Goal: Information Seeking & Learning: Find contact information

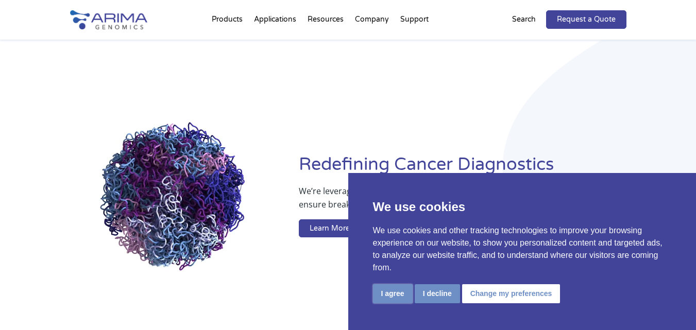
click at [387, 294] on button "I agree" at bounding box center [393, 293] width 40 height 19
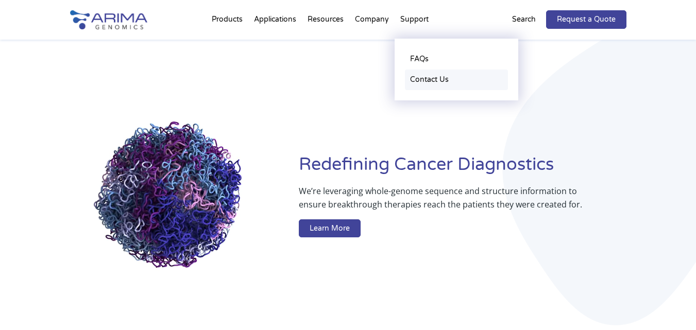
click at [423, 80] on link "Contact Us" at bounding box center [456, 80] width 103 height 21
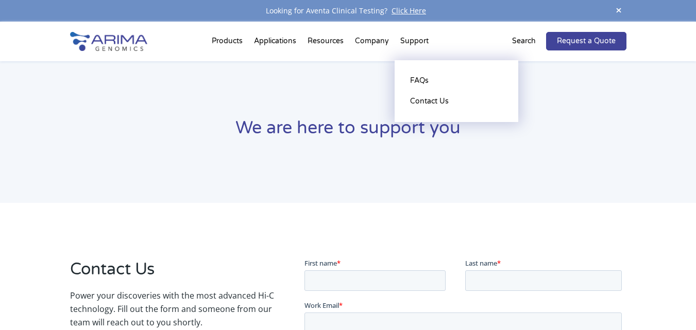
click at [411, 42] on li "Support FAQs Contact Us" at bounding box center [415, 43] width 40 height 35
click at [421, 77] on link "FAQs" at bounding box center [456, 81] width 103 height 21
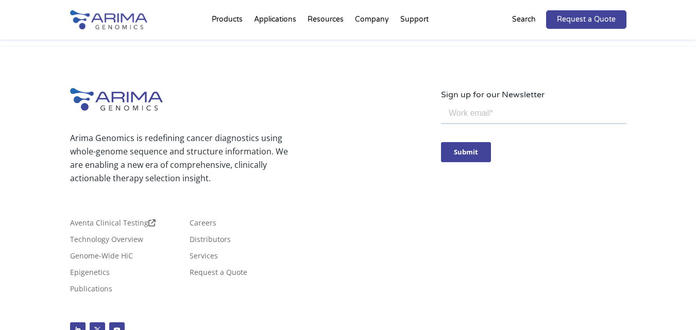
scroll to position [3111, 0]
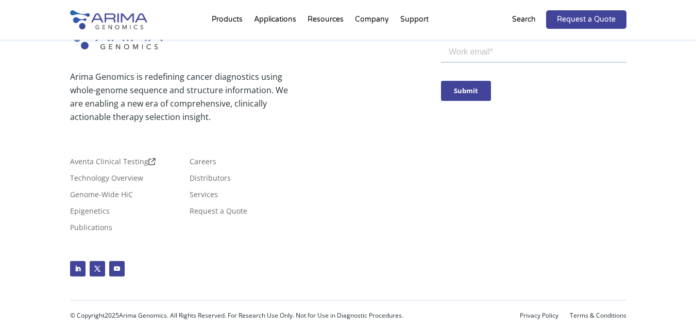
drag, startPoint x: 392, startPoint y: 186, endPoint x: 388, endPoint y: 181, distance: 6.3
click at [392, 184] on div "Aventa Clinical Testing Technology Overview Genome-Wide HiC Epigenetics Publica…" at bounding box center [255, 199] width 371 height 82
click at [76, 269] on link "Follow" at bounding box center [77, 268] width 15 height 15
